Goal: Information Seeking & Learning: Learn about a topic

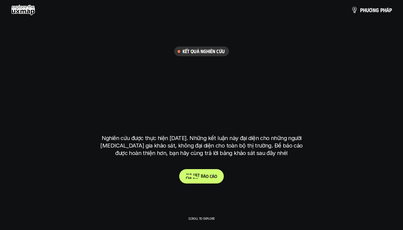
click at [209, 176] on p "C h i t i ế t b á o c á o" at bounding box center [201, 176] width 31 height 5
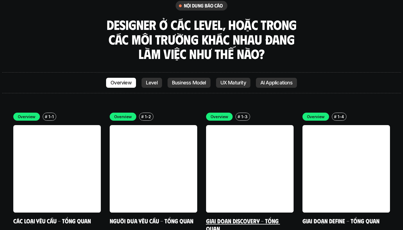
scroll to position [1544, 0]
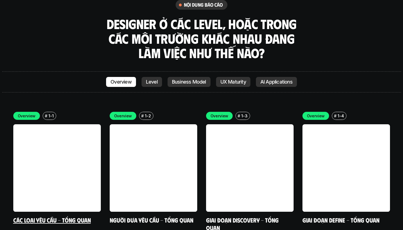
click at [80, 124] on link at bounding box center [57, 168] width 88 height 88
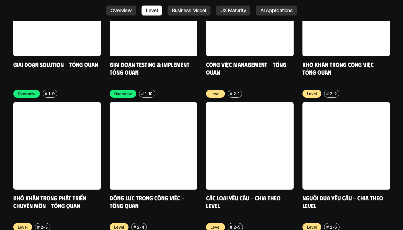
scroll to position [1832, 0]
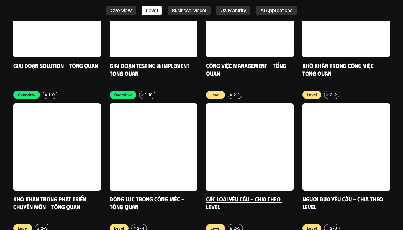
click at [269, 112] on link at bounding box center [250, 147] width 88 height 88
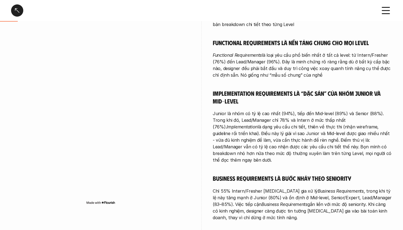
scroll to position [90, 0]
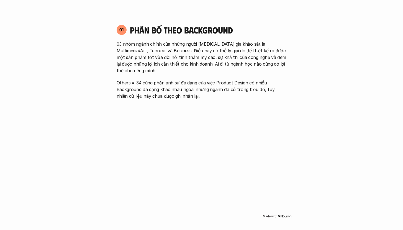
scroll to position [360, 0]
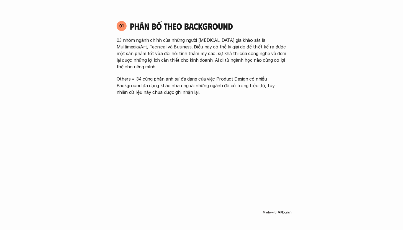
click at [120, 56] on p "03 nhóm ngành chính của những người [MEDICAL_DATA] gia khảo sát là Multimedia/A…" at bounding box center [202, 53] width 170 height 33
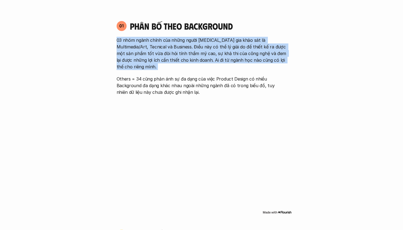
click at [120, 56] on p "03 nhóm ngành chính của những người [MEDICAL_DATA] gia khảo sát là Multimedia/A…" at bounding box center [202, 53] width 170 height 33
click at [137, 84] on p "Others = 34 cũng phản ánh sự đa dạng của việc Product Design có nhiều Backgroun…" at bounding box center [202, 86] width 170 height 20
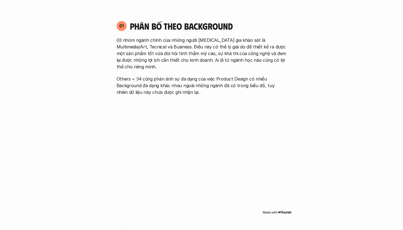
click at [137, 84] on p "Others = 34 cũng phản ánh sự đa dạng của việc Product Design có nhiều Backgroun…" at bounding box center [202, 86] width 170 height 20
click at [146, 53] on p "03 nhóm ngành chính của những người [MEDICAL_DATA] gia khảo sát là Multimedia/A…" at bounding box center [202, 53] width 170 height 33
click at [183, 29] on h4 "Phân bố theo background" at bounding box center [208, 26] width 157 height 11
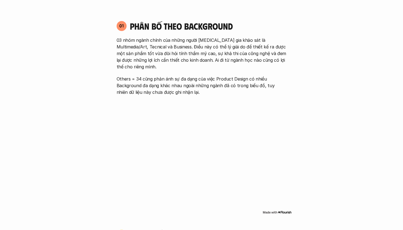
click at [183, 29] on h4 "Phân bố theo background" at bounding box center [208, 26] width 157 height 11
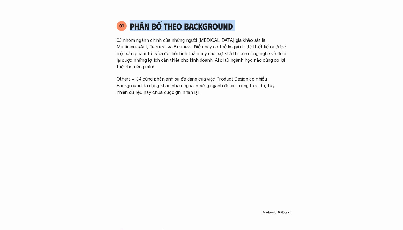
click at [183, 29] on h4 "Phân bố theo background" at bounding box center [208, 26] width 157 height 11
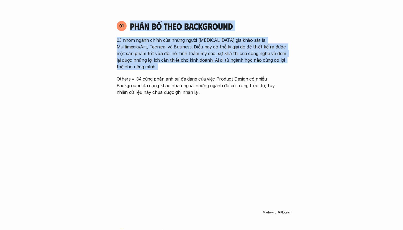
drag, startPoint x: 183, startPoint y: 29, endPoint x: 191, endPoint y: 63, distance: 35.3
click at [191, 63] on div "01 Phân bố theo background 03 nhóm ngành chính của những người [MEDICAL_DATA] g…" at bounding box center [202, 58] width 180 height 75
click at [191, 63] on p "03 nhóm ngành chính của những người [MEDICAL_DATA] gia khảo sát là Multimedia/A…" at bounding box center [202, 53] width 170 height 33
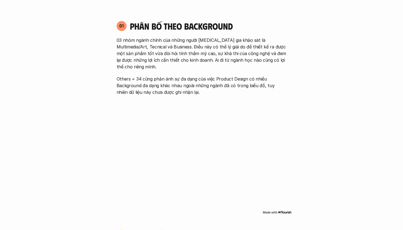
click at [191, 63] on p "03 nhóm ngành chính của những người [MEDICAL_DATA] gia khảo sát là Multimedia/A…" at bounding box center [202, 53] width 170 height 33
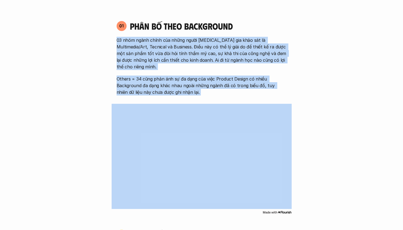
drag, startPoint x: 191, startPoint y: 63, endPoint x: 208, endPoint y: 97, distance: 38.4
click at [202, 76] on p "Others = 34 cũng phản ánh sự đa dạng của việc Product Design có nhiều Backgroun…" at bounding box center [202, 86] width 170 height 20
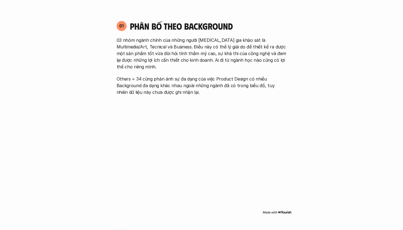
click at [202, 76] on p "Others = 34 cũng phản ánh sự đa dạng của việc Product Design có nhiều Backgroun…" at bounding box center [202, 86] width 170 height 20
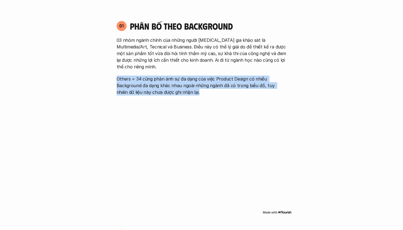
click at [202, 76] on p "Others = 34 cũng phản ánh sự đa dạng của việc Product Design có nhiều Backgroun…" at bounding box center [202, 86] width 170 height 20
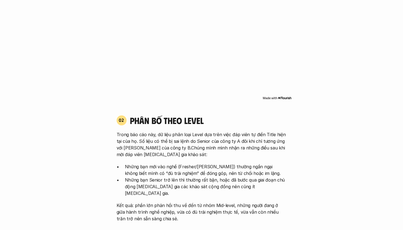
scroll to position [478, 0]
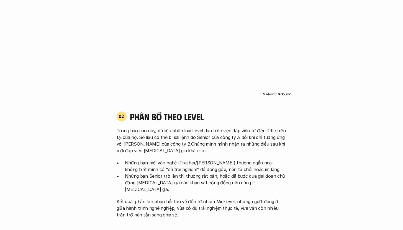
click at [181, 121] on div "02 phân bố theo Level Trong báo cáo này, dữ liệu phân loại Level dựa trên việc …" at bounding box center [202, 164] width 180 height 107
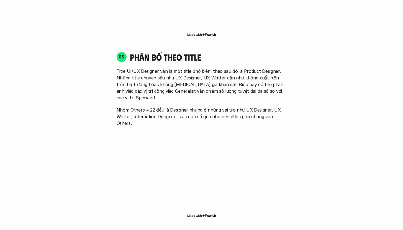
scroll to position [788, 0]
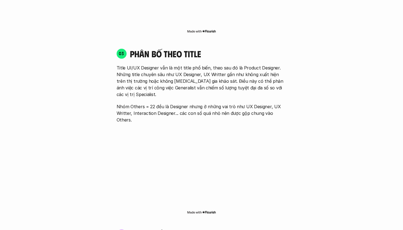
click at [171, 48] on h4 "phân bố theo title" at bounding box center [208, 53] width 157 height 11
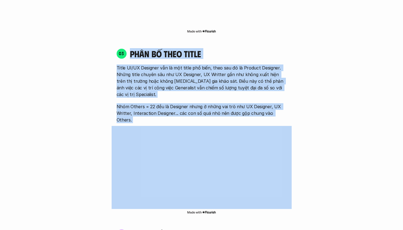
drag, startPoint x: 171, startPoint y: 39, endPoint x: 187, endPoint y: 91, distance: 54.7
click at [187, 91] on div "03 phân bố theo title Title UI/UX Designer vẫn là một title phổ biến, theo sau …" at bounding box center [202, 85] width 180 height 75
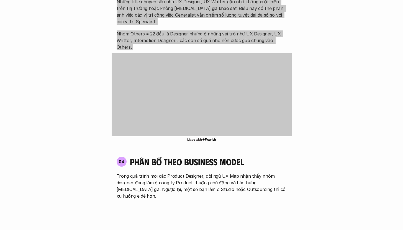
scroll to position [943, 0]
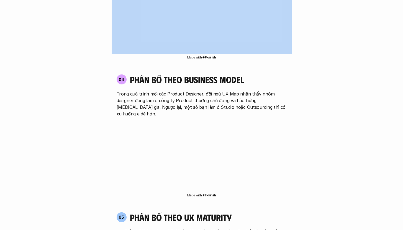
click at [136, 74] on div "04 phân bố theo business model Trong quá trình mời các Product Designer, đội ng…" at bounding box center [202, 95] width 180 height 43
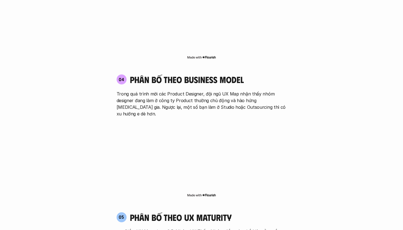
click at [136, 74] on div "04 phân bố theo business model Trong quá trình mời các Product Designer, đội ng…" at bounding box center [202, 95] width 180 height 43
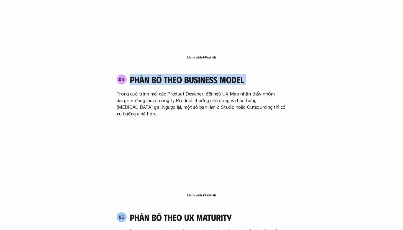
click at [136, 74] on div "04 phân bố theo business model Trong quá trình mời các Product Designer, đội ng…" at bounding box center [202, 95] width 180 height 43
click at [137, 74] on h4 "phân bố theo business model" at bounding box center [187, 79] width 114 height 11
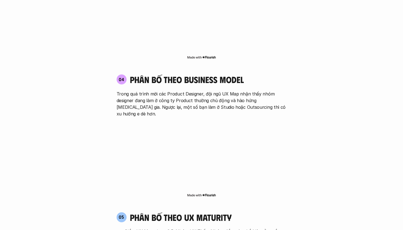
click at [137, 74] on h4 "phân bố theo business model" at bounding box center [187, 79] width 114 height 11
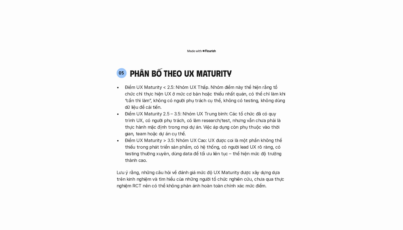
scroll to position [1111, 0]
